Goal: Navigation & Orientation: Go to known website

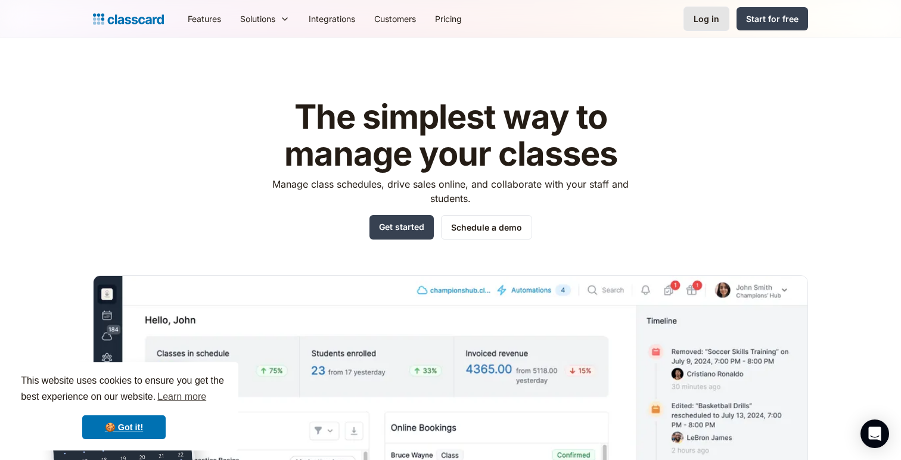
click at [709, 20] on div "Log in" at bounding box center [707, 19] width 26 height 13
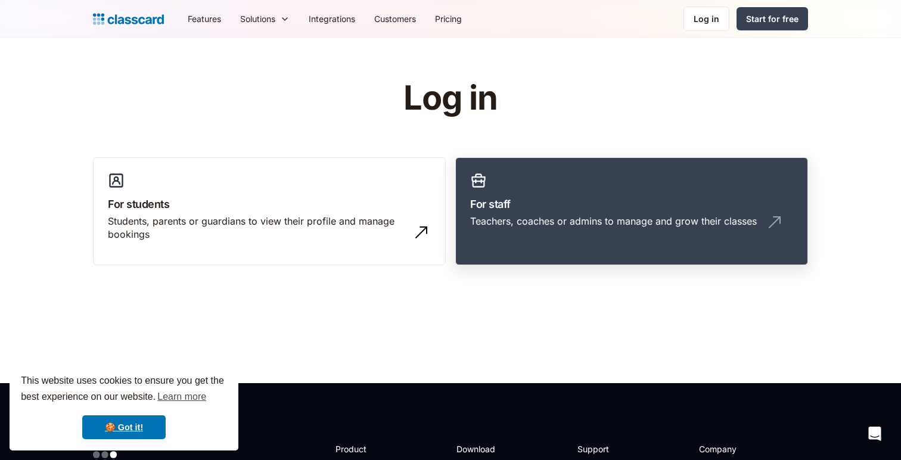
click at [533, 173] on link "For staff Teachers, coaches or admins to manage and grow their classes" at bounding box center [631, 211] width 353 height 108
